Goal: Information Seeking & Learning: Stay updated

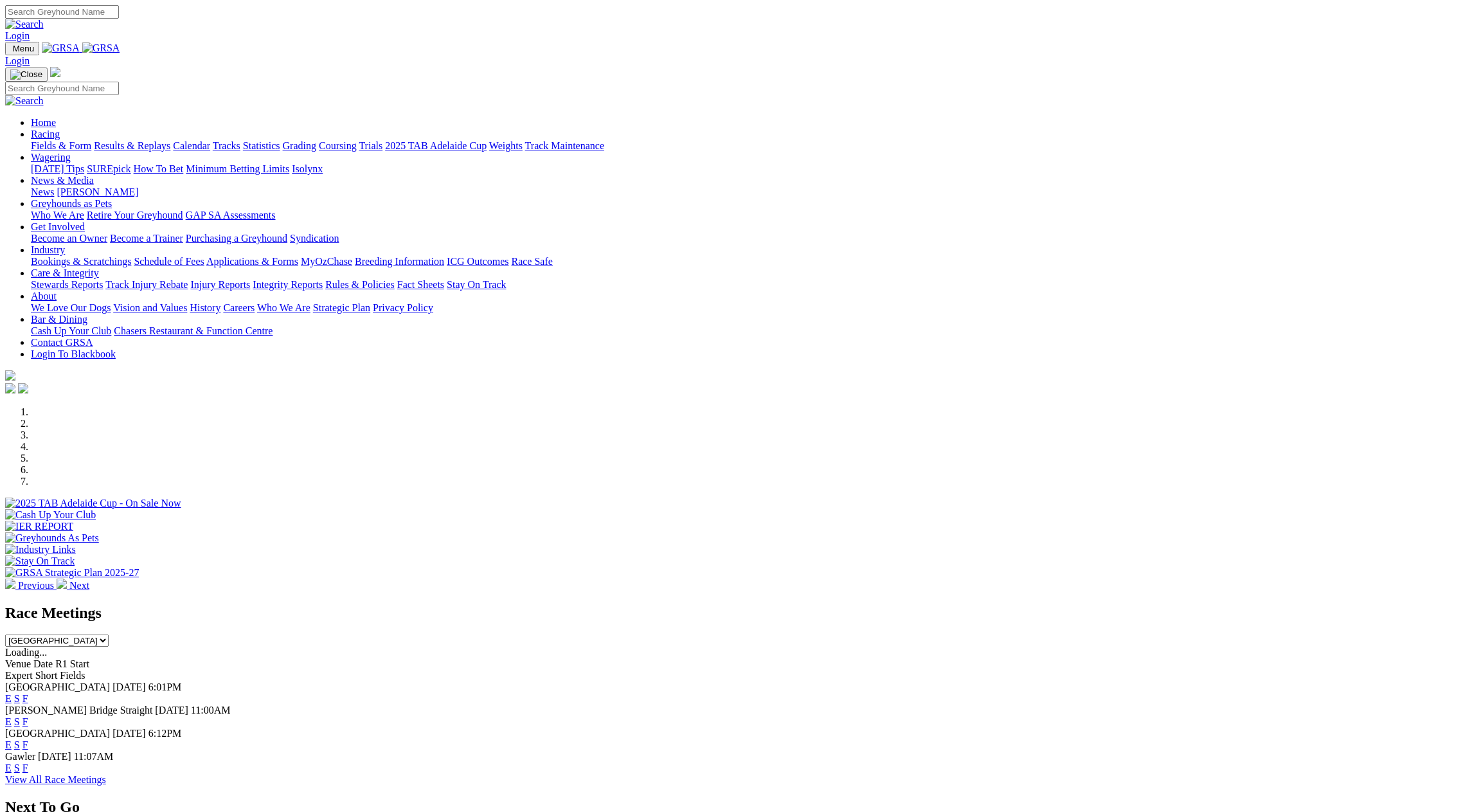
click at [119, 16] on input "Search" at bounding box center [62, 11] width 114 height 14
click at [54, 187] on link "News" at bounding box center [42, 192] width 23 height 11
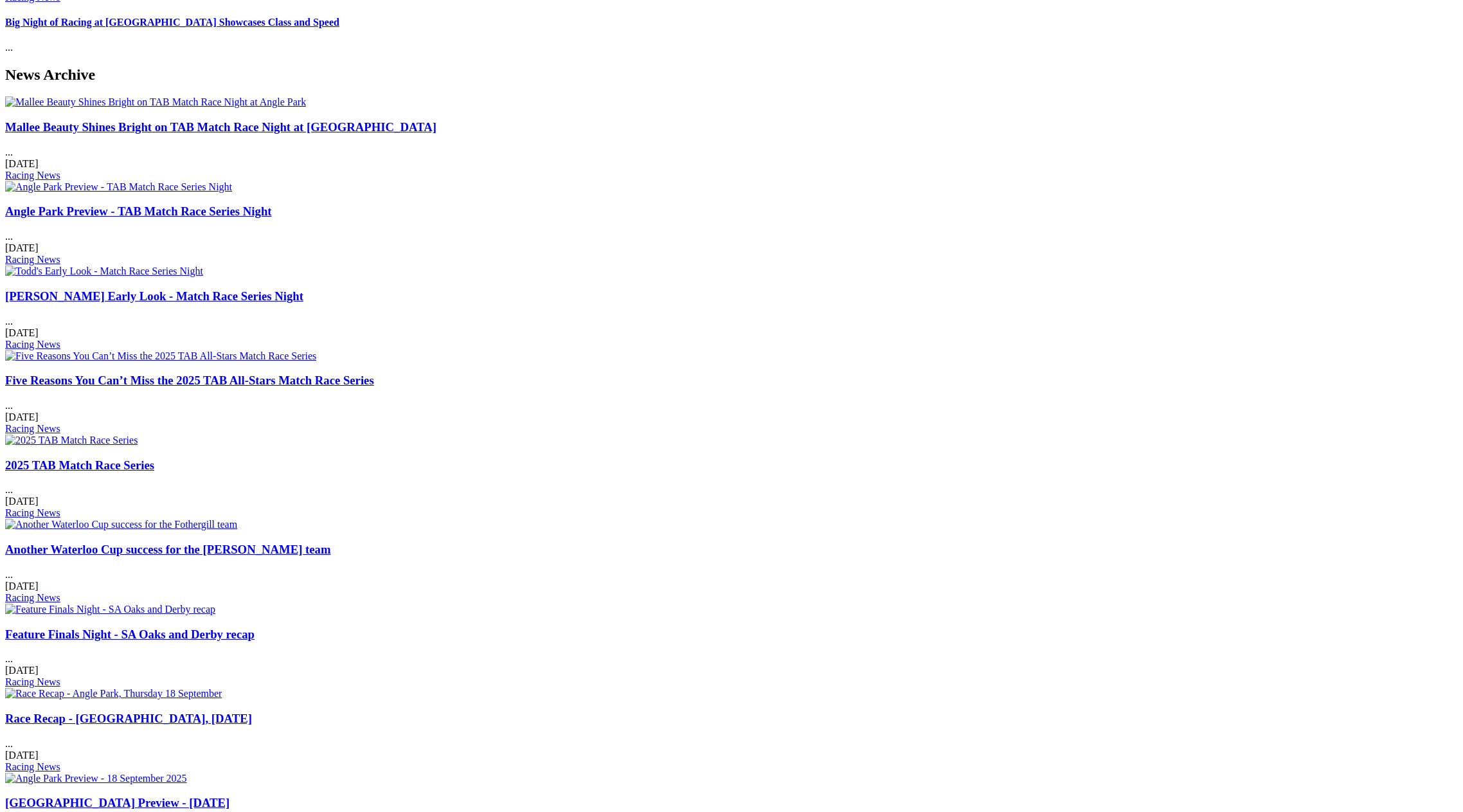
scroll to position [578, 0]
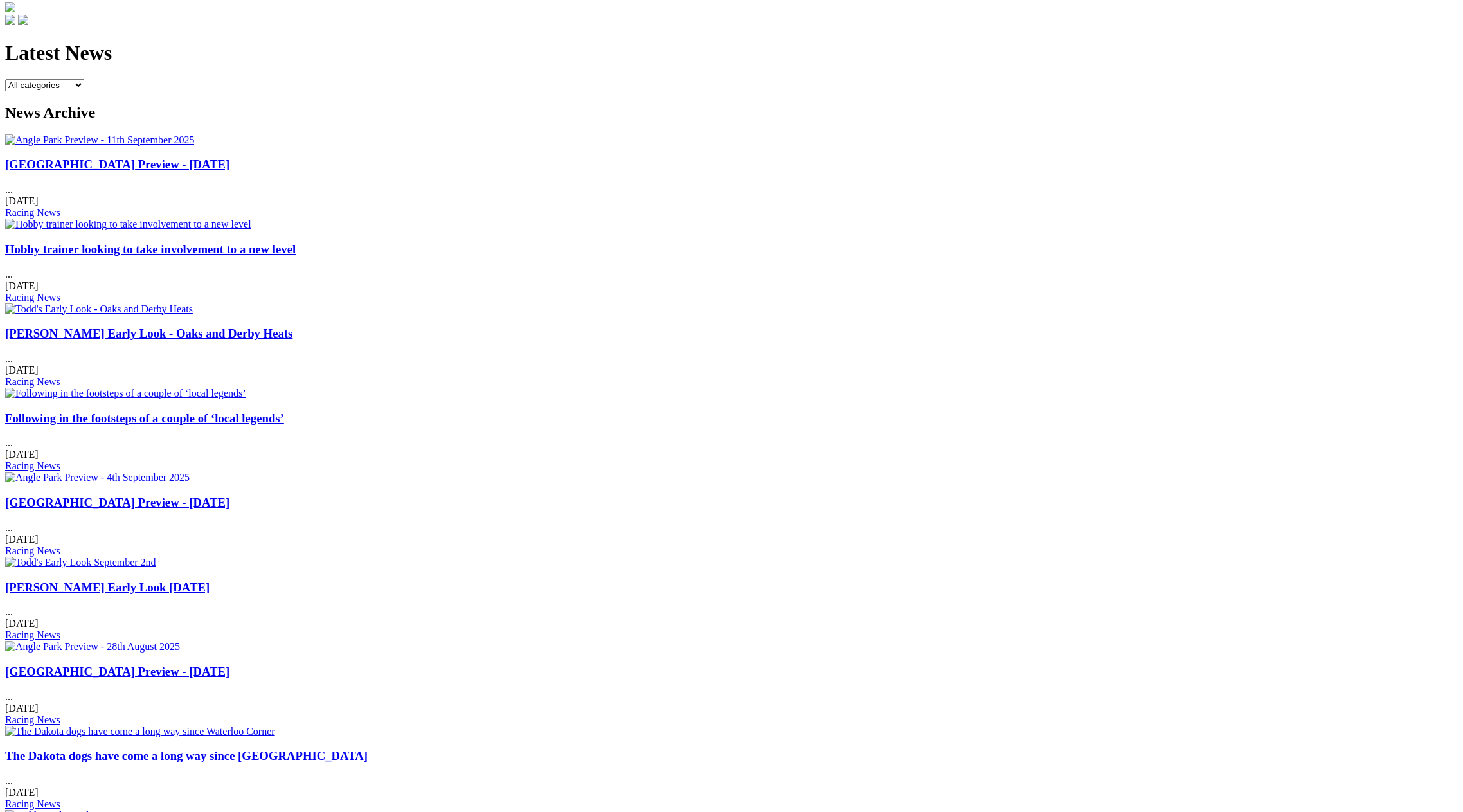
scroll to position [514, 0]
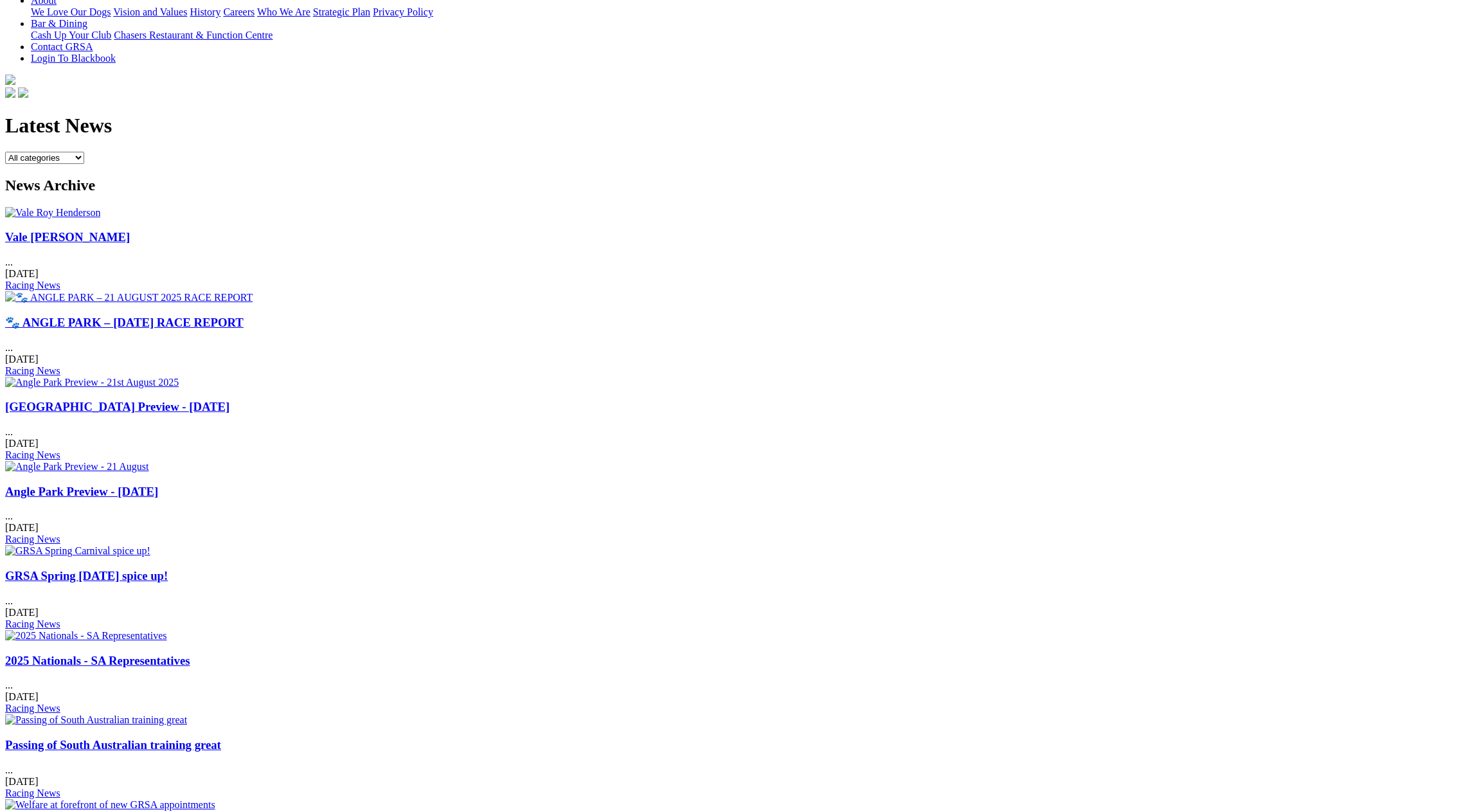
scroll to position [321, 0]
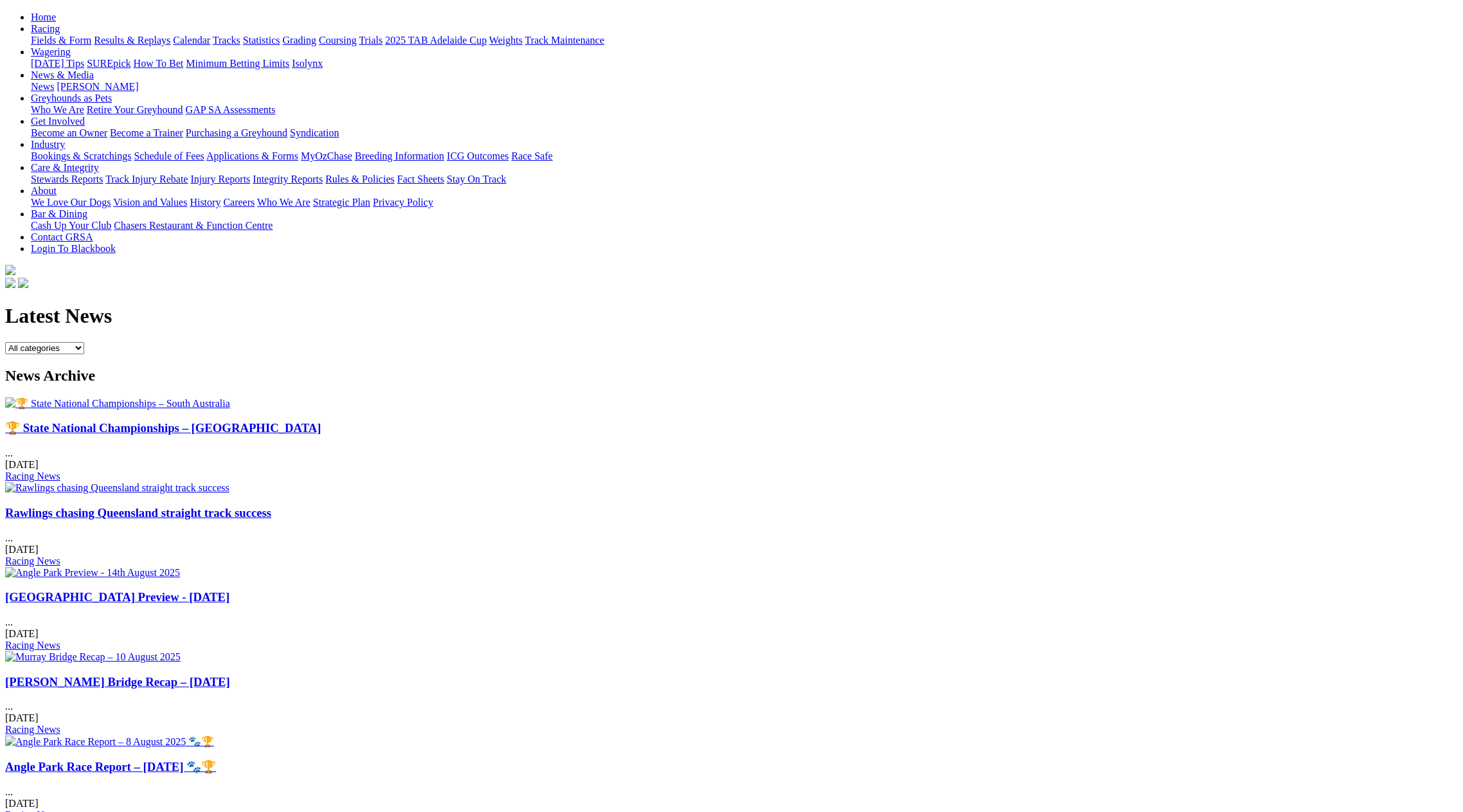
scroll to position [321, 0]
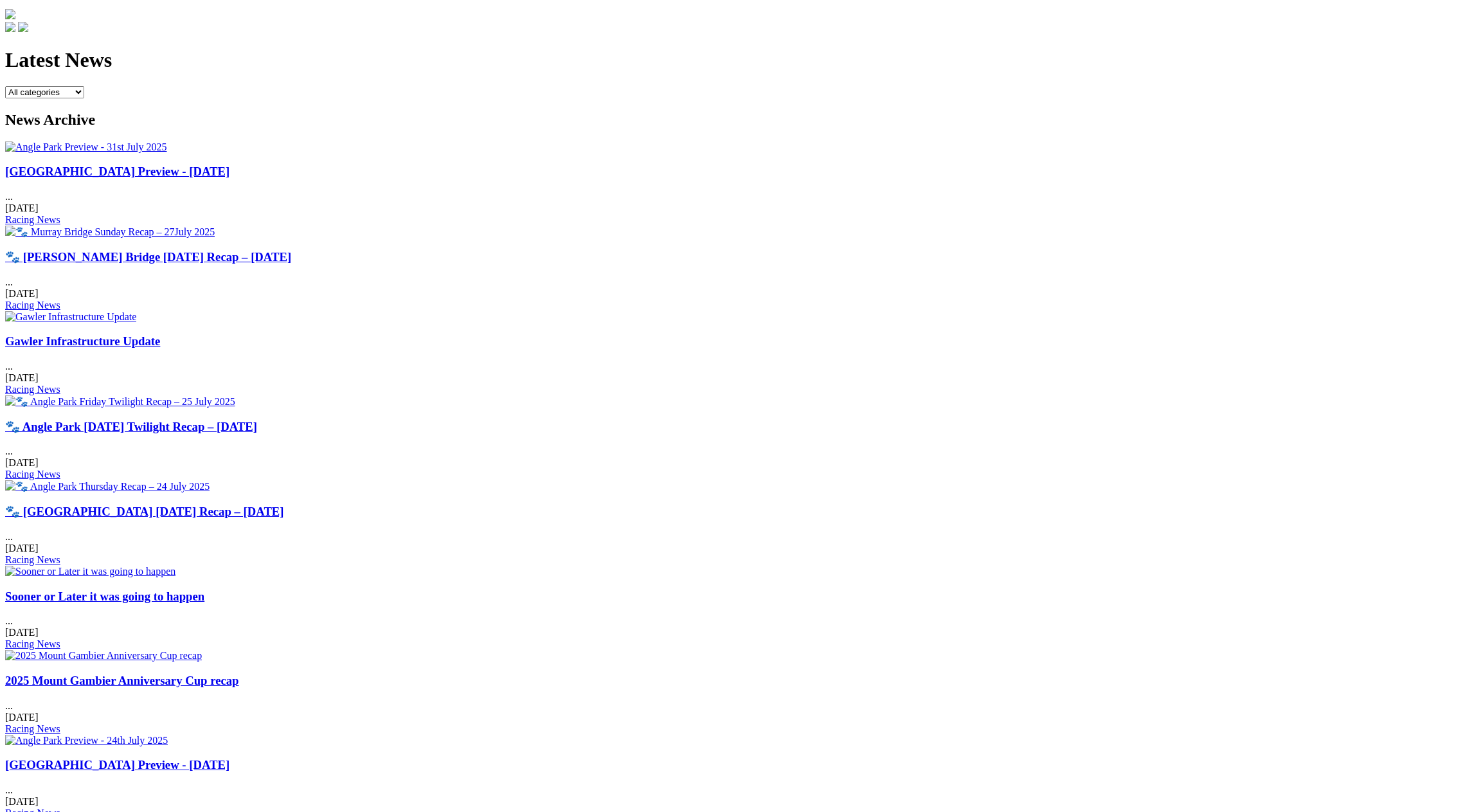
scroll to position [385, 0]
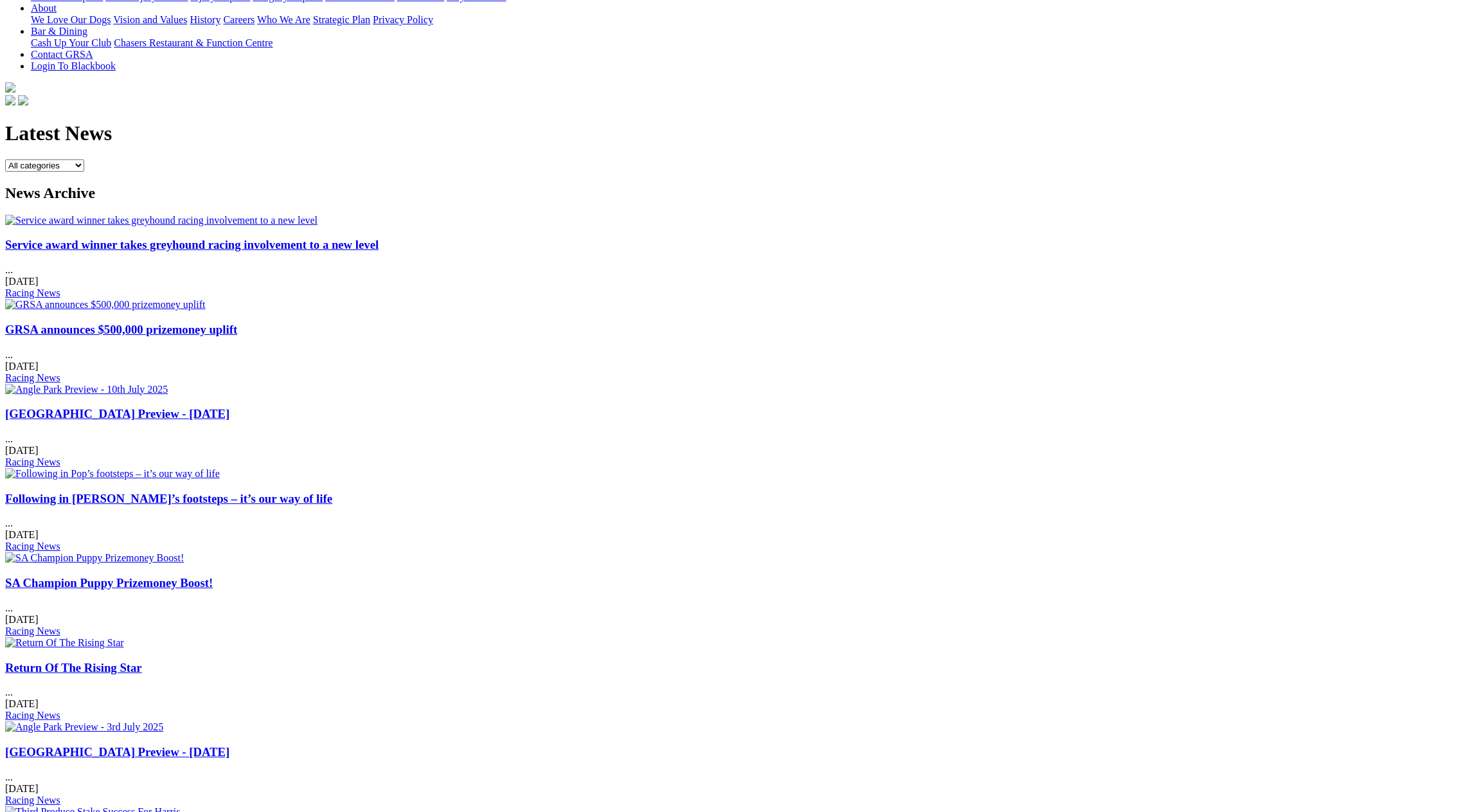
scroll to position [385, 0]
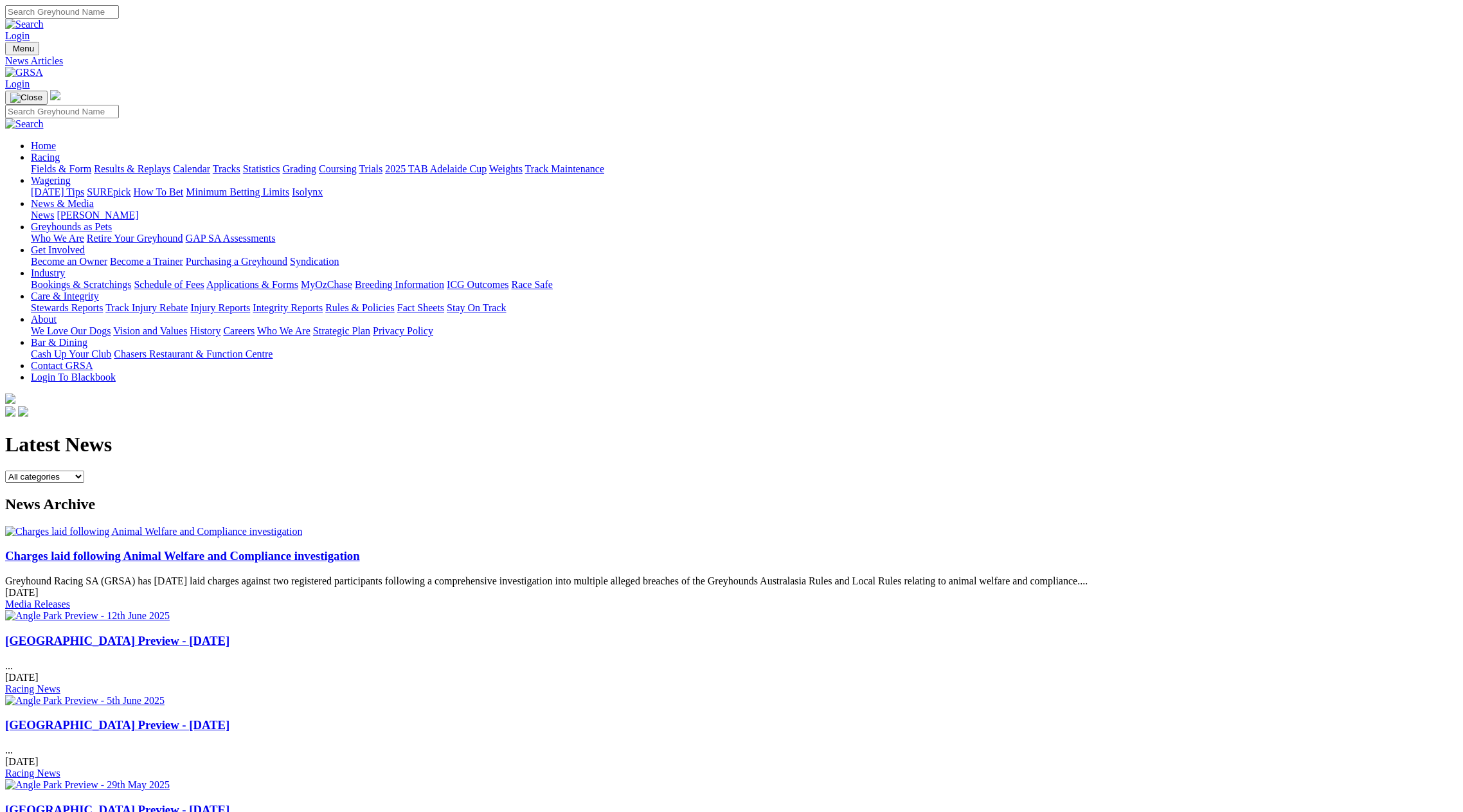
click at [360, 549] on link "Charges laid following Animal Welfare and Compliance investigation" at bounding box center [182, 556] width 355 height 14
